Goal: Task Accomplishment & Management: Manage account settings

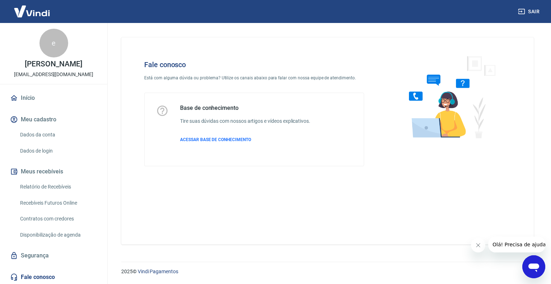
click at [535, 267] on icon "Abrir janela de mensagens" at bounding box center [534, 268] width 11 height 9
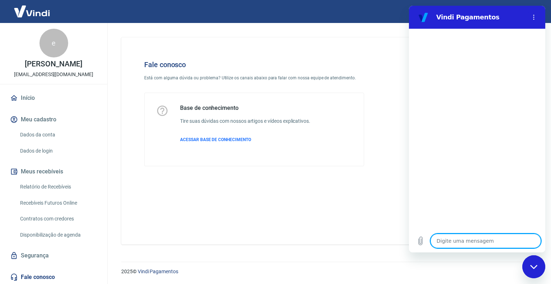
click at [171, 191] on div "Fale conosco Está com alguma dúvida ou problema? Utilize os canais abaixo para …" at bounding box center [327, 140] width 413 height 207
click at [21, 99] on link "Início" at bounding box center [54, 98] width 90 height 16
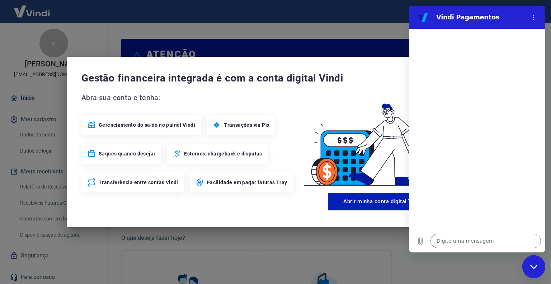
click at [354, 48] on div "Gestão financeira integrada é com a conta digital Vindi Abra sua conta e tenha:…" at bounding box center [275, 142] width 551 height 284
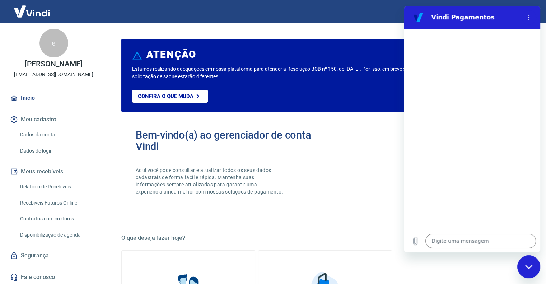
click at [534, 269] on div "Fechar janela de mensagens" at bounding box center [529, 267] width 22 height 22
type textarea "x"
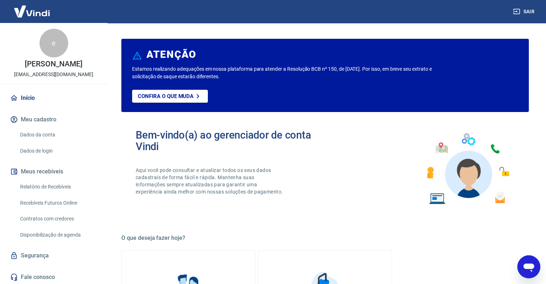
click at [63, 183] on link "Relatório de Recebíveis" at bounding box center [57, 187] width 81 height 15
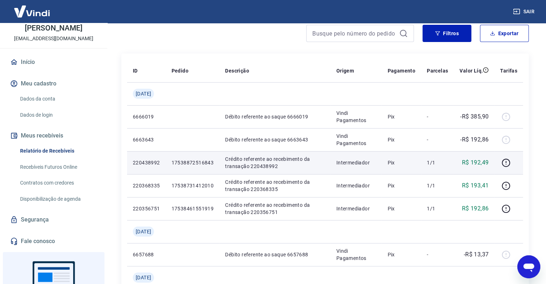
scroll to position [31, 0]
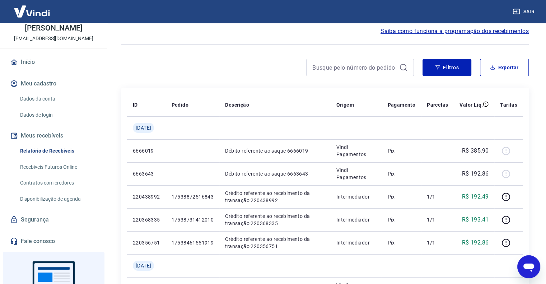
click at [31, 59] on link "Início" at bounding box center [54, 62] width 90 height 16
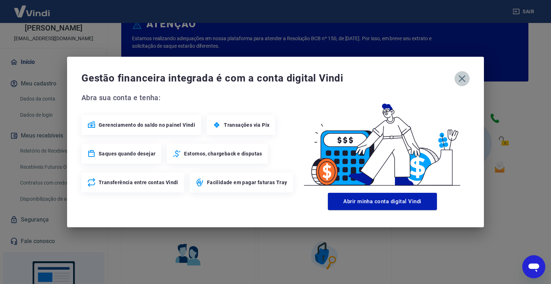
click at [463, 76] on icon "button" at bounding box center [462, 78] width 11 height 11
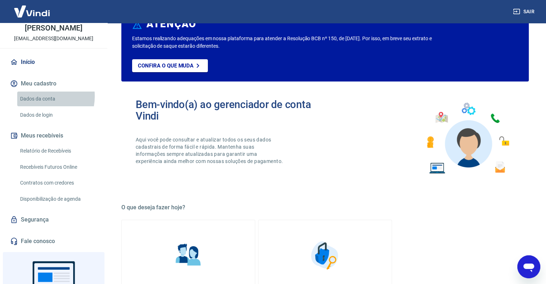
click at [38, 96] on link "Dados da conta" at bounding box center [57, 99] width 81 height 15
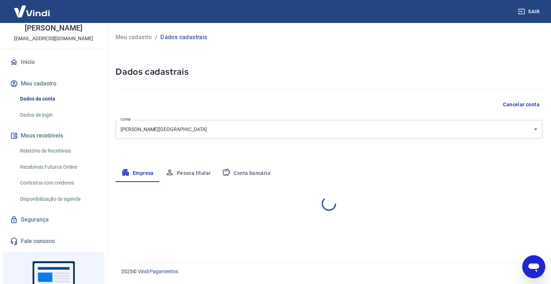
select select "MS"
select select "business"
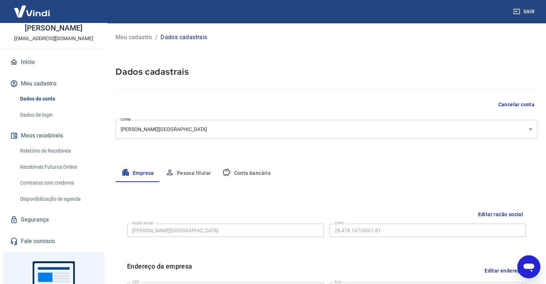
click at [43, 115] on link "Dados de login" at bounding box center [57, 115] width 81 height 15
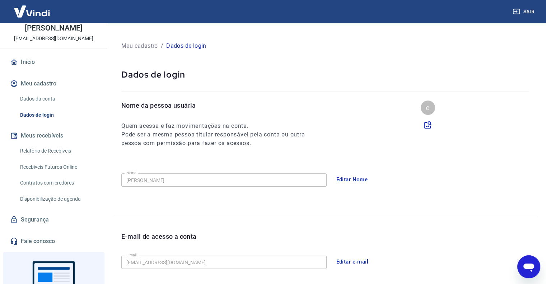
scroll to position [88, 0]
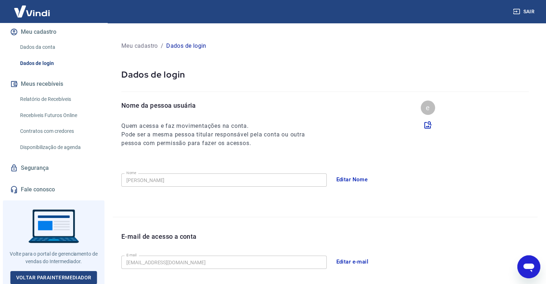
click at [36, 100] on link "Relatório de Recebíveis" at bounding box center [57, 99] width 81 height 15
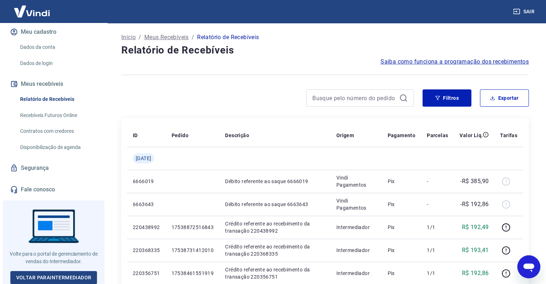
click at [128, 37] on p "Início" at bounding box center [128, 37] width 14 height 9
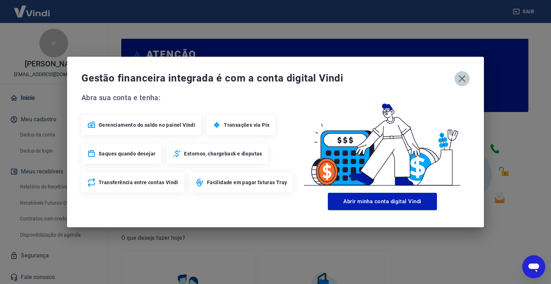
click at [465, 79] on icon "button" at bounding box center [462, 78] width 11 height 11
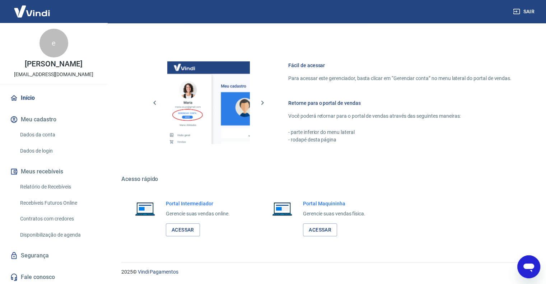
scroll to position [36, 0]
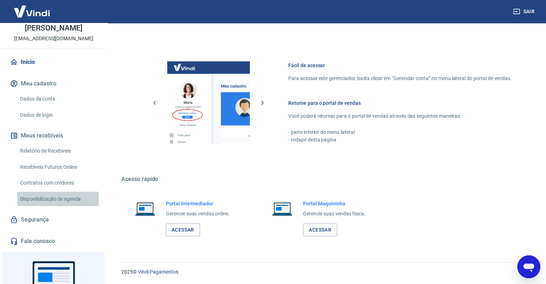
click at [67, 200] on link "Disponibilização de agenda" at bounding box center [57, 199] width 81 height 15
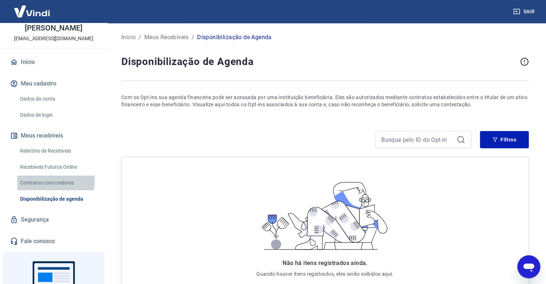
click at [46, 181] on link "Contratos com credores" at bounding box center [57, 183] width 81 height 15
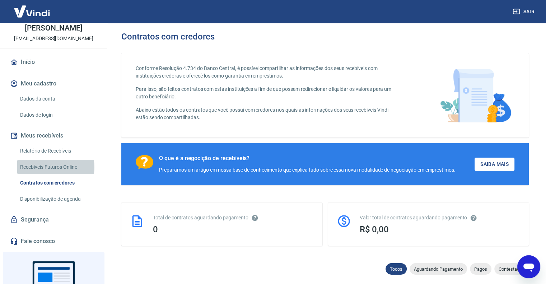
click at [45, 167] on link "Recebíveis Futuros Online" at bounding box center [57, 167] width 81 height 15
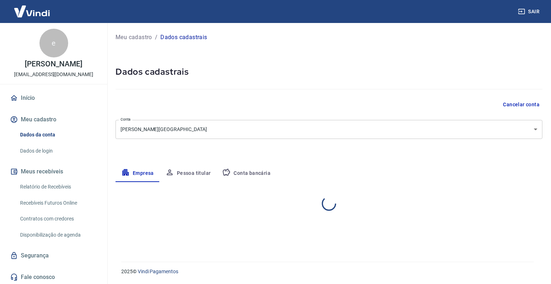
select select "MS"
select select "business"
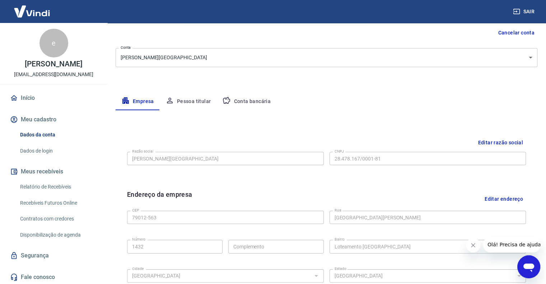
scroll to position [108, 0]
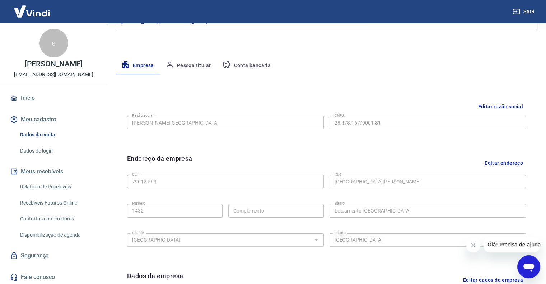
click at [187, 64] on button "Pessoa titular" at bounding box center [188, 65] width 57 height 17
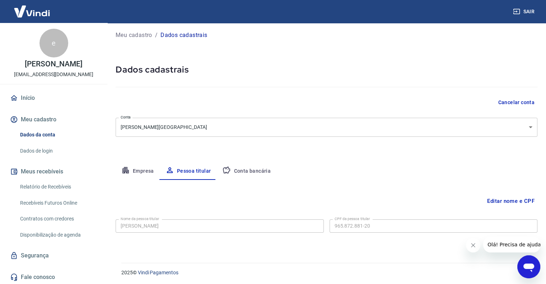
scroll to position [3, 0]
click at [129, 36] on p "Meu cadastro" at bounding box center [134, 34] width 37 height 9
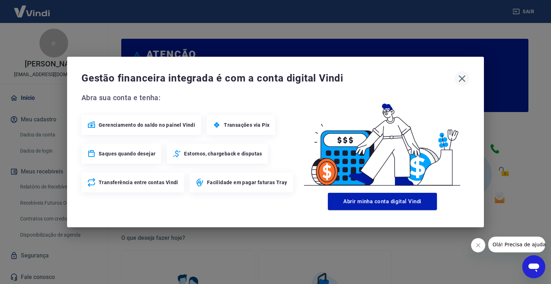
click at [464, 78] on icon "button" at bounding box center [462, 78] width 7 height 7
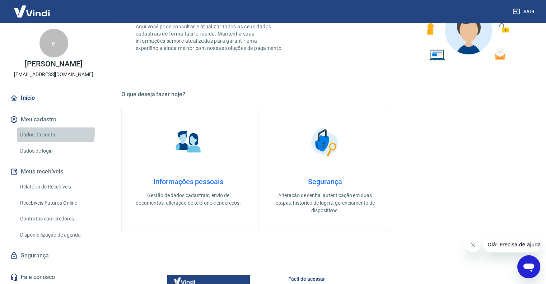
click at [42, 132] on link "Dados da conta" at bounding box center [57, 134] width 81 height 15
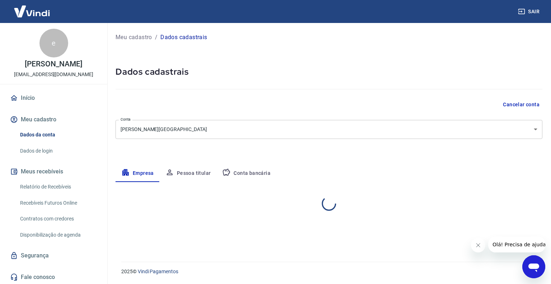
select select "MS"
select select "business"
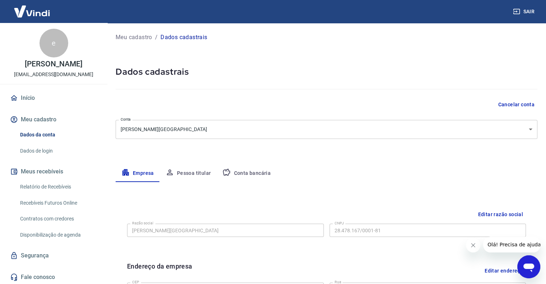
click at [39, 153] on link "Dados de login" at bounding box center [57, 151] width 81 height 15
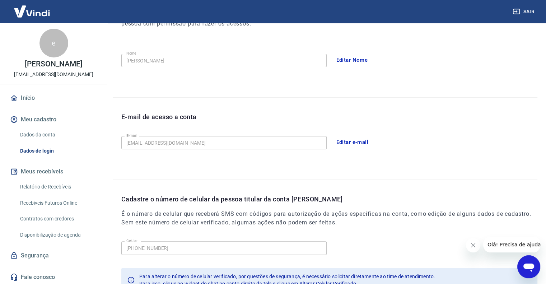
scroll to position [103, 0]
